Goal: Task Accomplishment & Management: Use online tool/utility

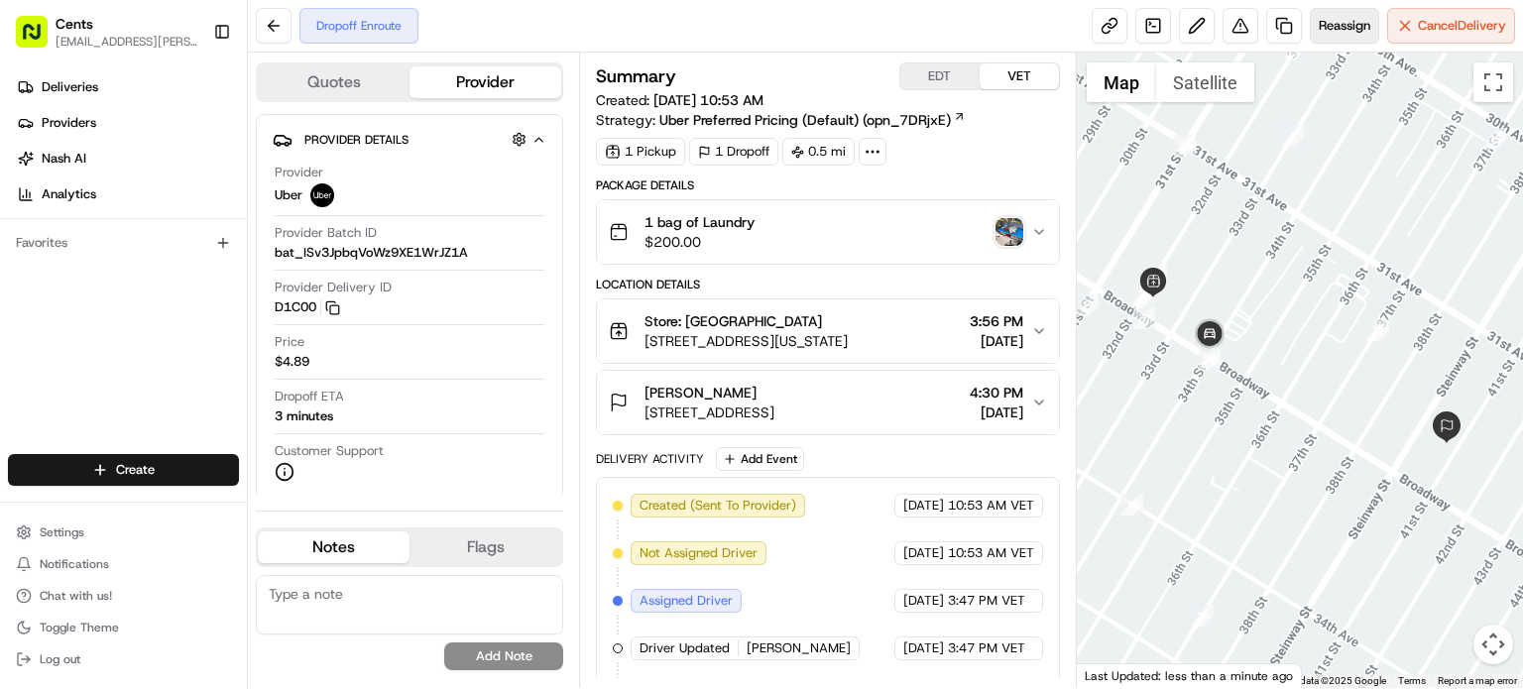
click at [1333, 25] on span "Reassign" at bounding box center [1345, 26] width 52 height 18
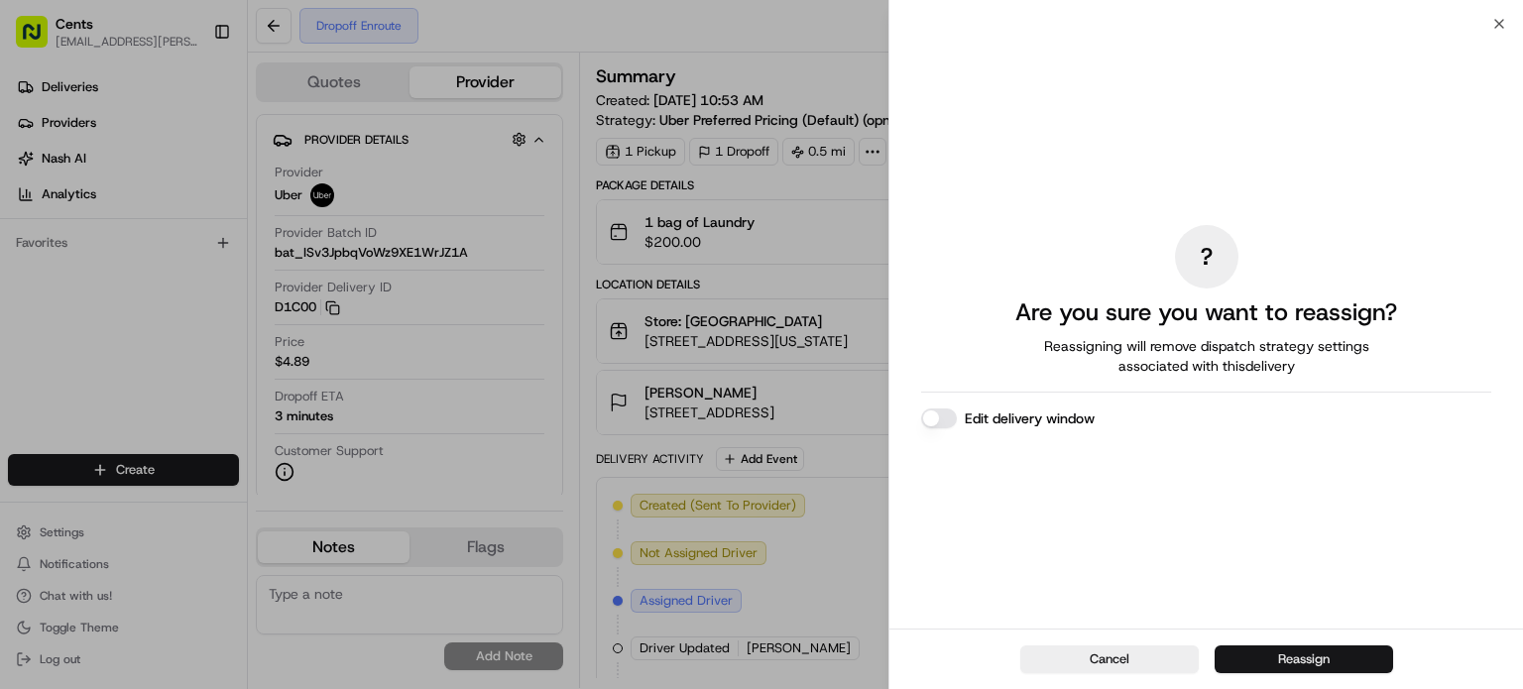
click at [1293, 663] on button "Reassign" at bounding box center [1304, 660] width 178 height 28
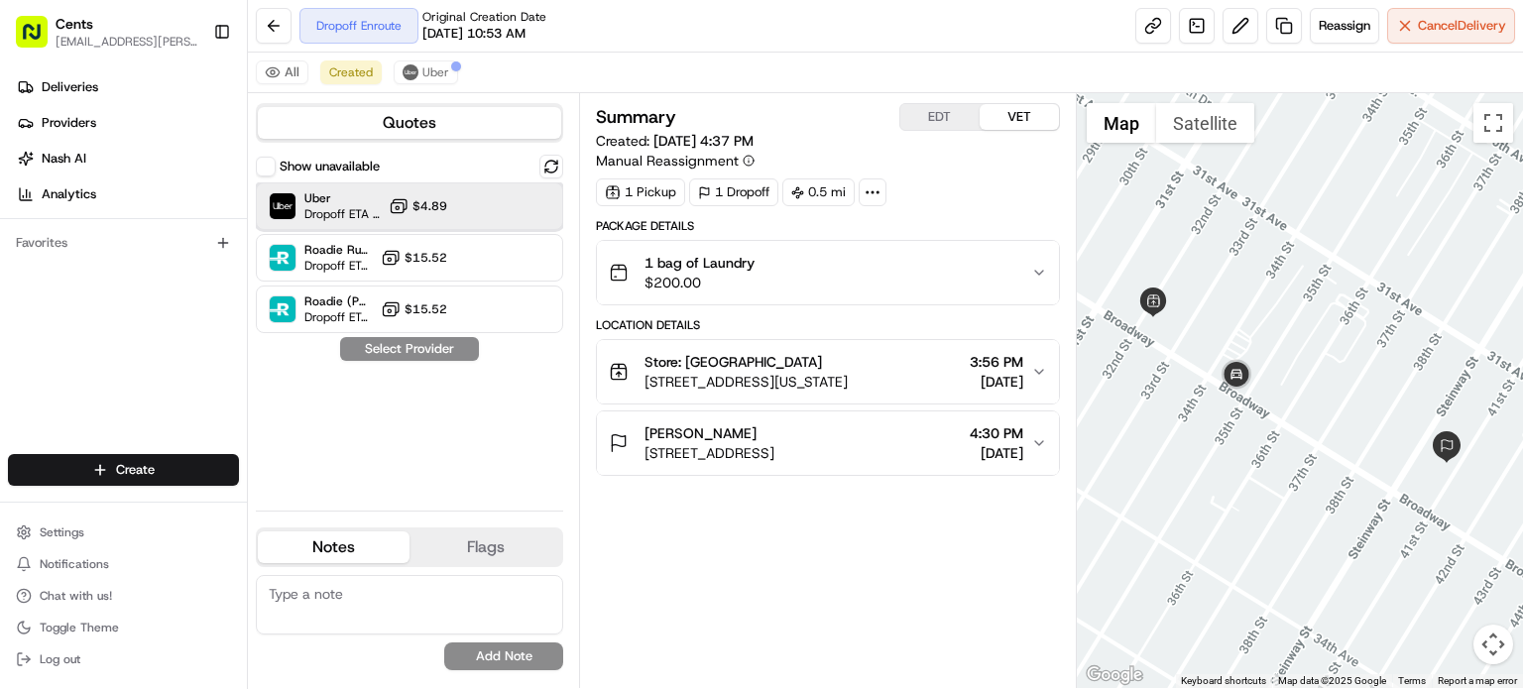
click at [319, 199] on span "Uber" at bounding box center [342, 198] width 76 height 16
click at [405, 353] on button "Assign Provider" at bounding box center [409, 349] width 141 height 24
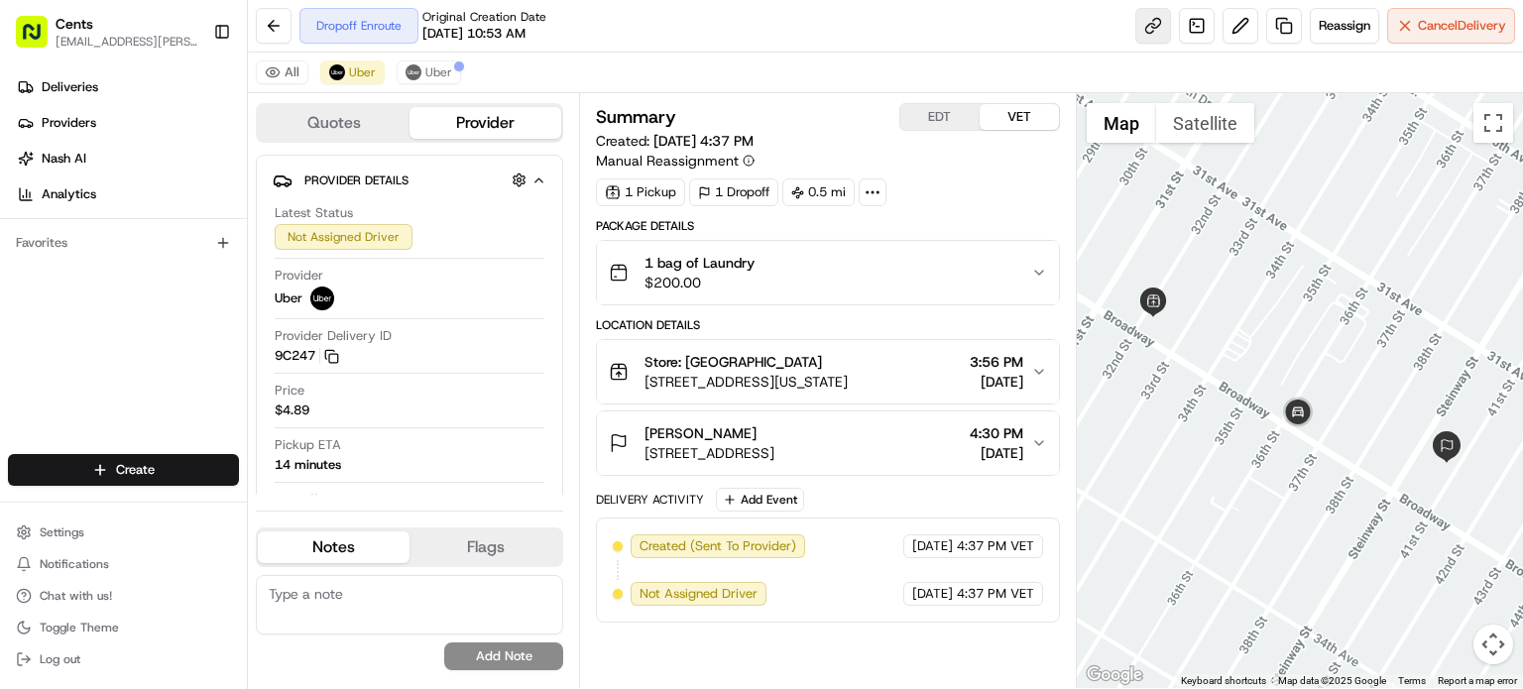
click at [1152, 28] on link at bounding box center [1153, 26] width 36 height 36
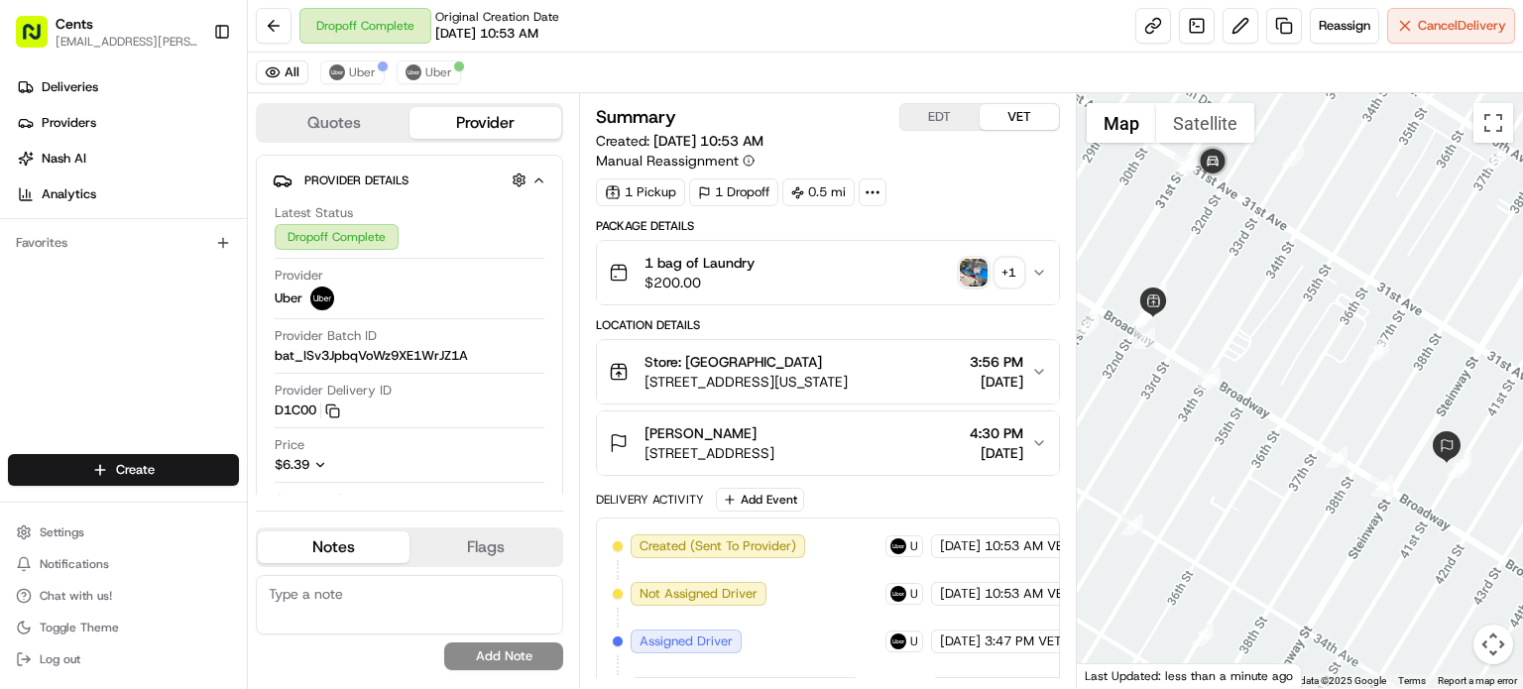
click at [968, 279] on img "button" at bounding box center [974, 273] width 28 height 28
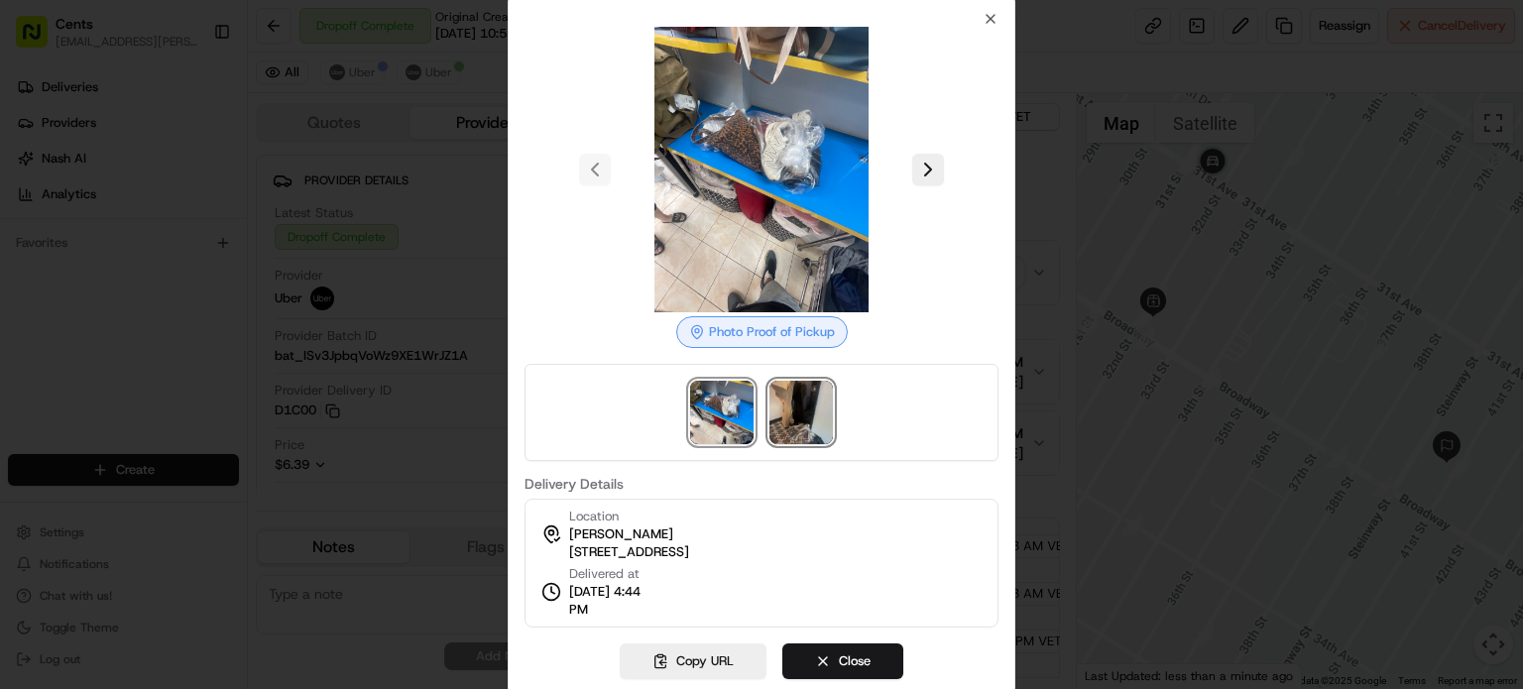
click at [789, 407] on img at bounding box center [800, 412] width 63 height 63
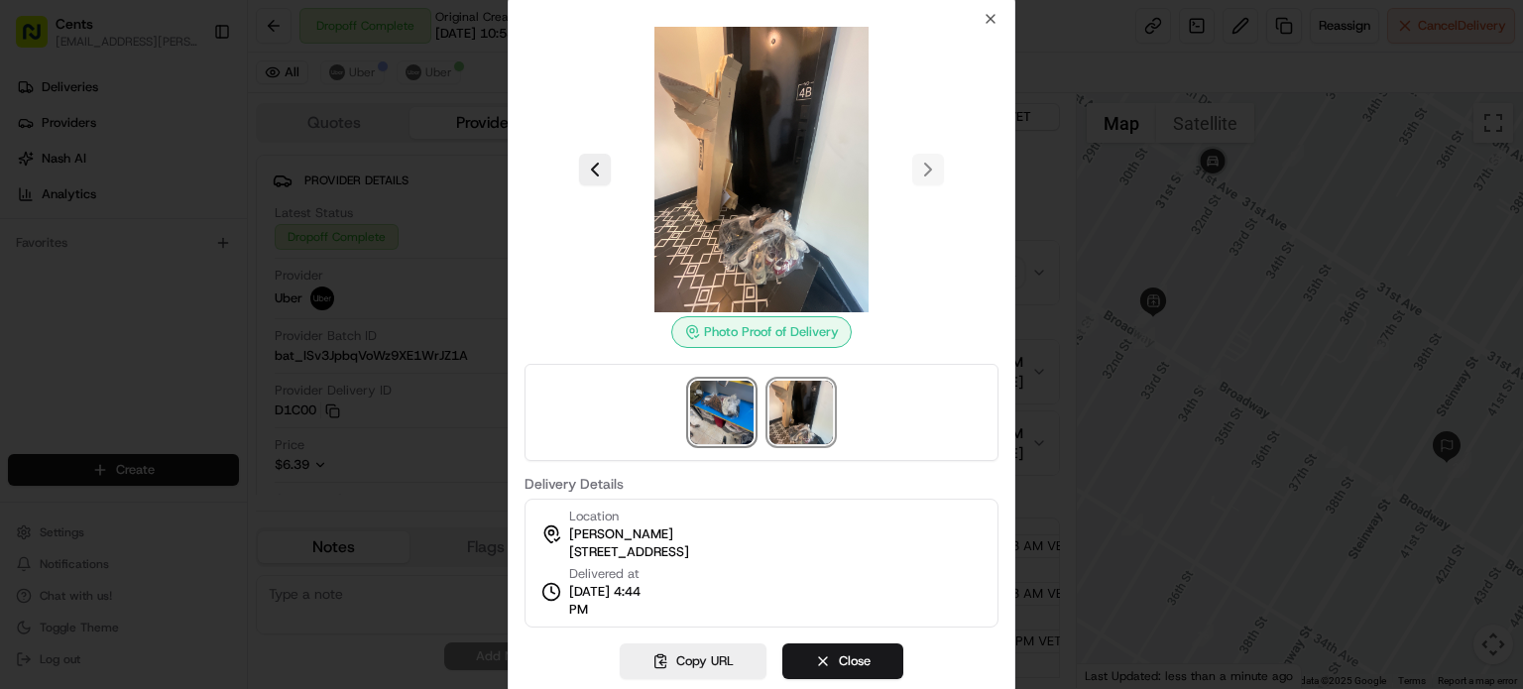
click at [729, 397] on img at bounding box center [721, 412] width 63 height 63
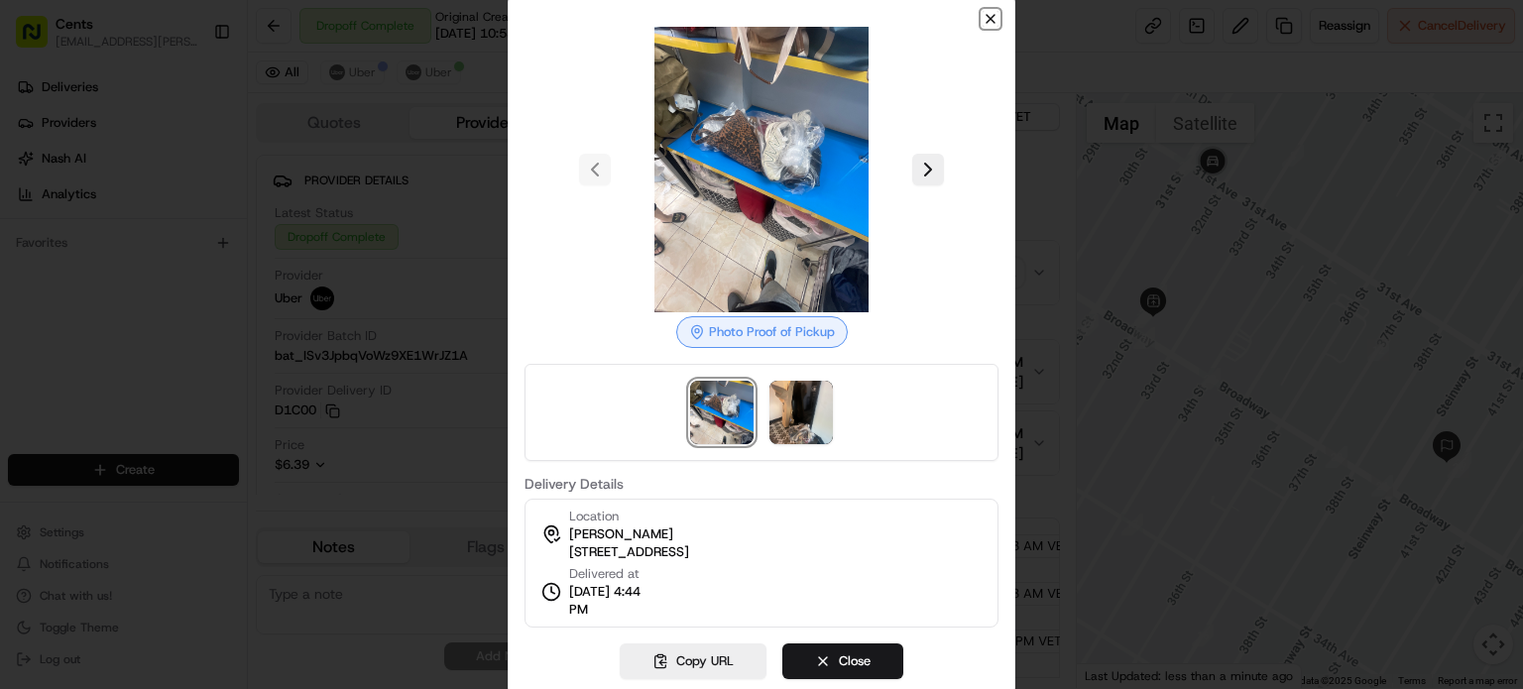
click at [988, 21] on icon "button" at bounding box center [991, 19] width 8 height 8
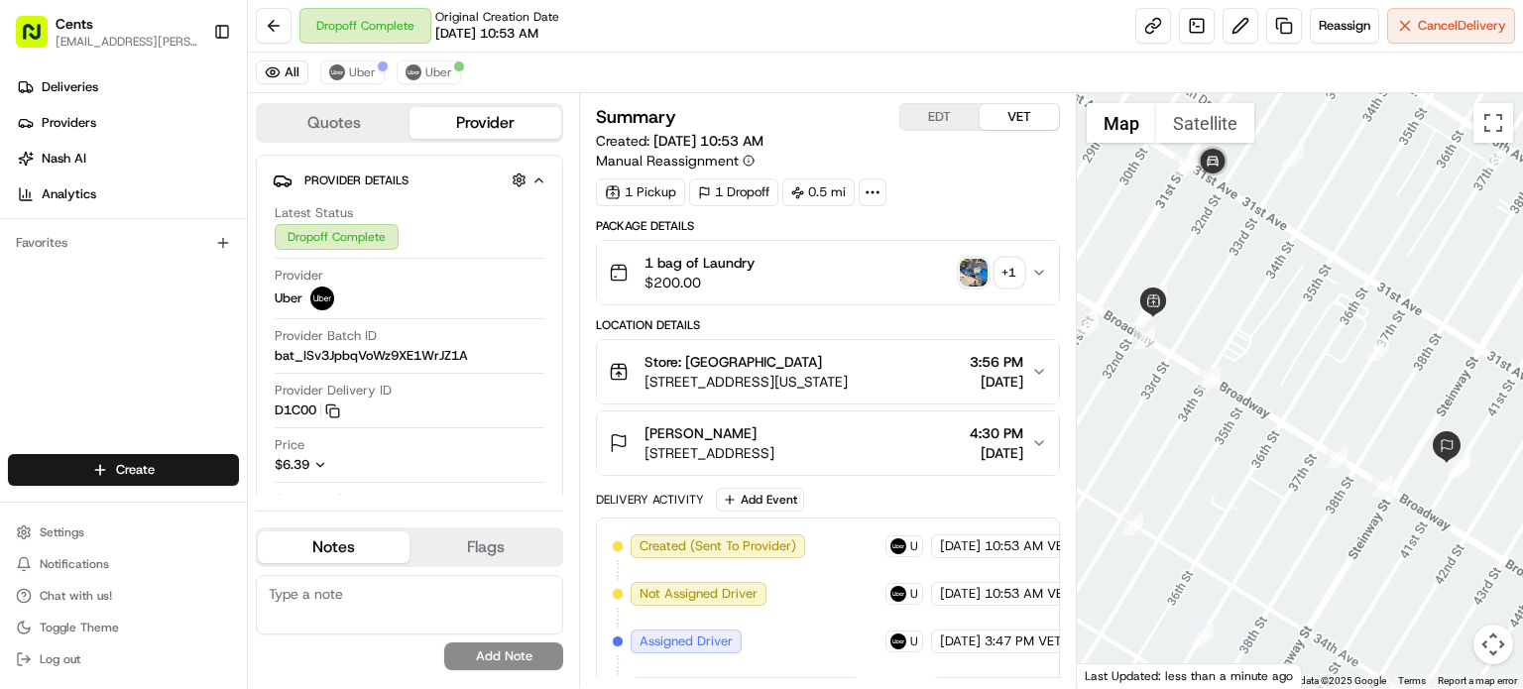
click at [1011, 274] on div "+ 1" at bounding box center [1010, 273] width 28 height 28
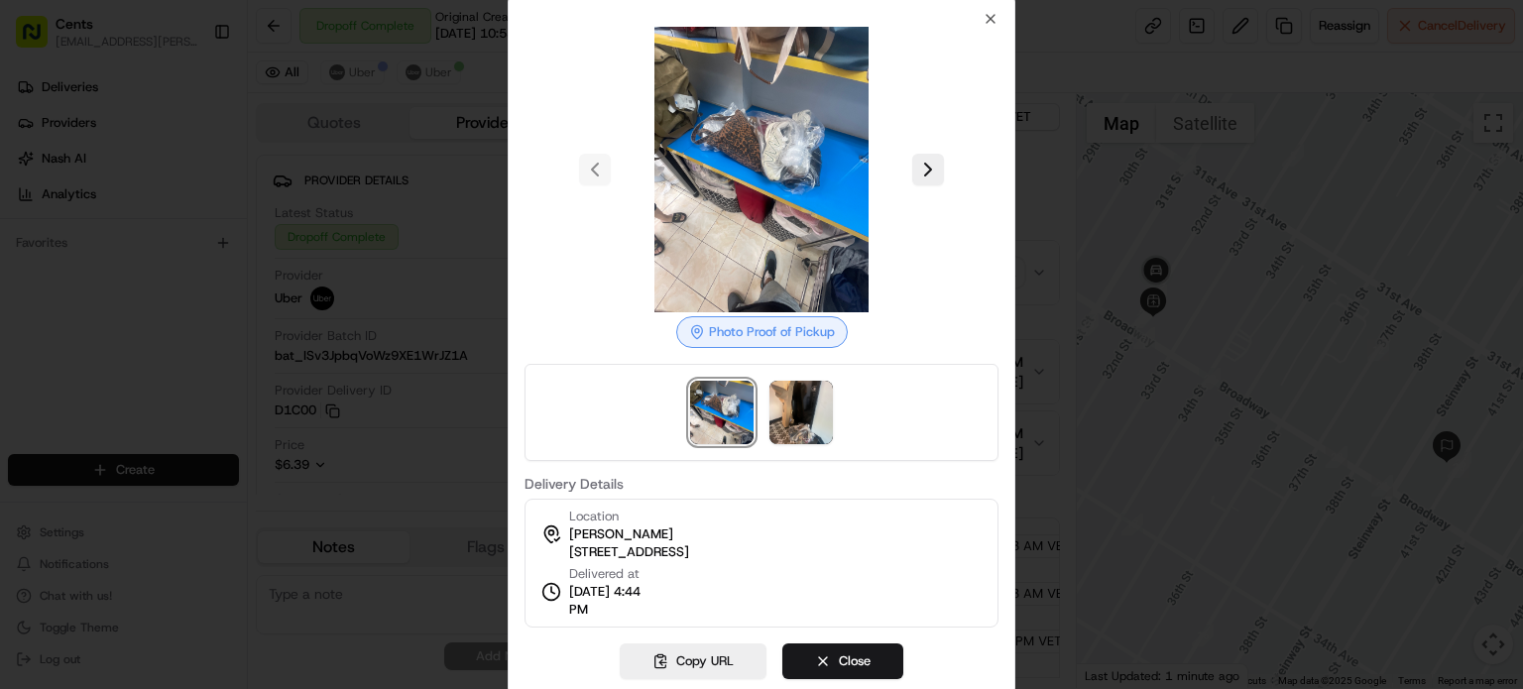
click at [786, 443] on div at bounding box center [762, 412] width 474 height 97
click at [801, 421] on img at bounding box center [800, 412] width 63 height 63
